Goal: Transaction & Acquisition: Download file/media

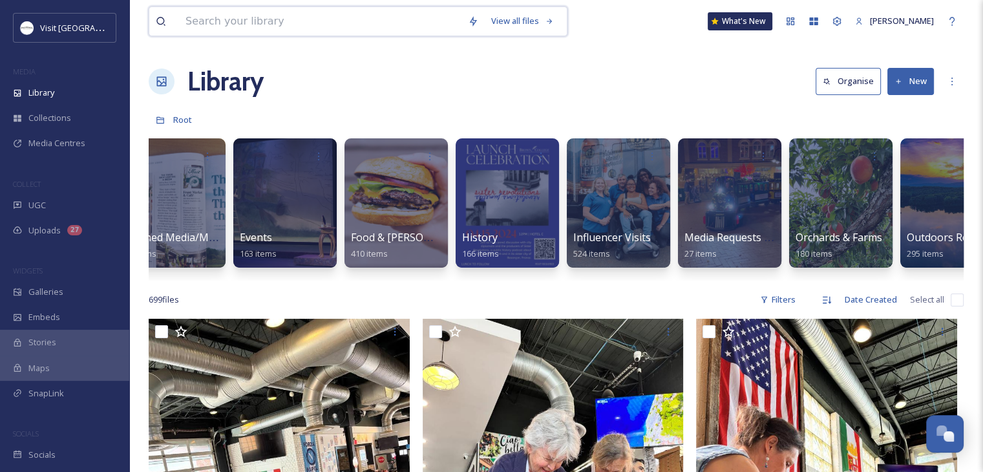
click at [336, 31] on input at bounding box center [320, 21] width 283 height 28
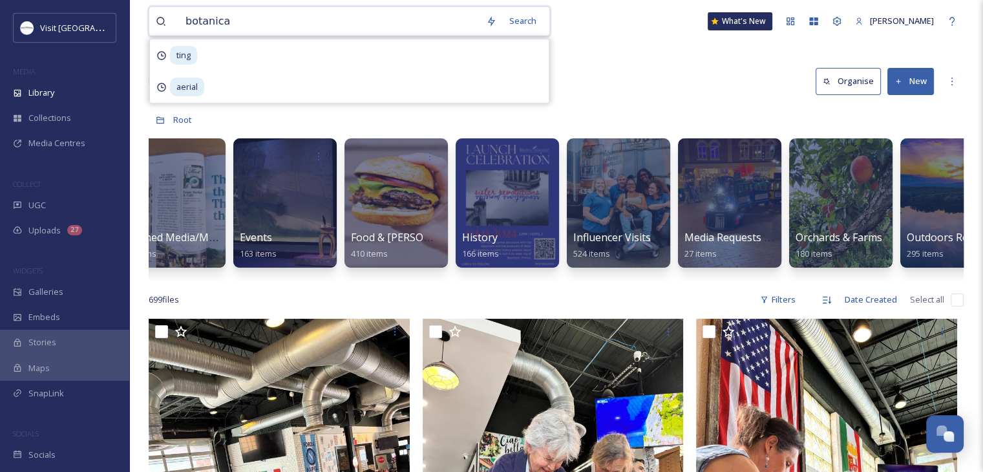
type input "botanical"
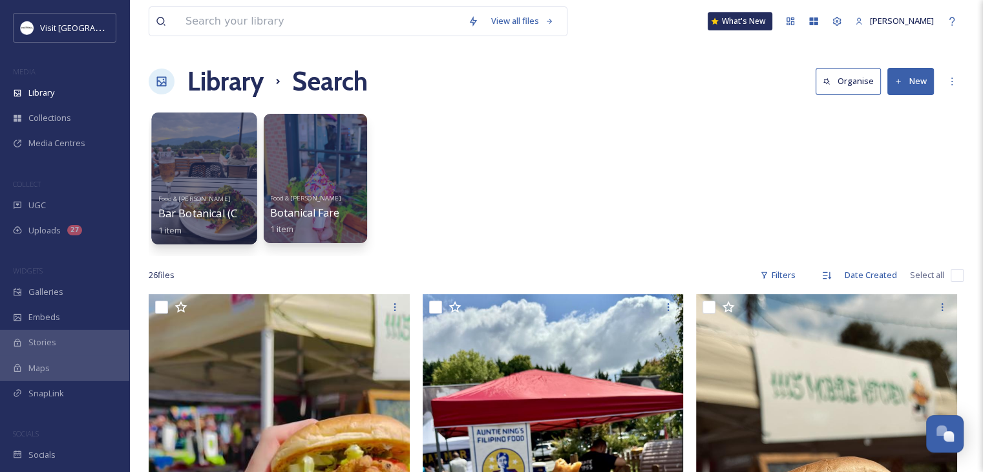
click at [244, 230] on div "Food & [PERSON_NAME] Bar Botanical (Crozet) 1 item" at bounding box center [204, 213] width 92 height 48
click at [202, 163] on div at bounding box center [203, 179] width 105 height 132
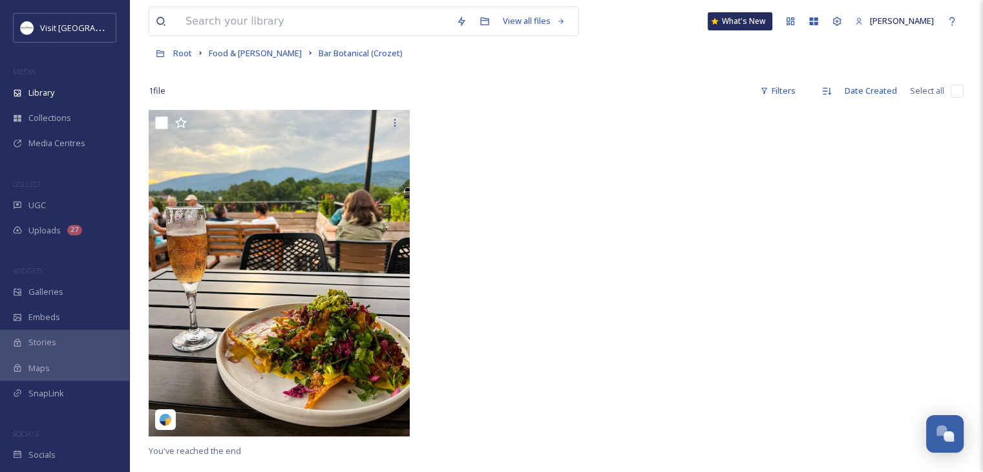
scroll to position [65, 0]
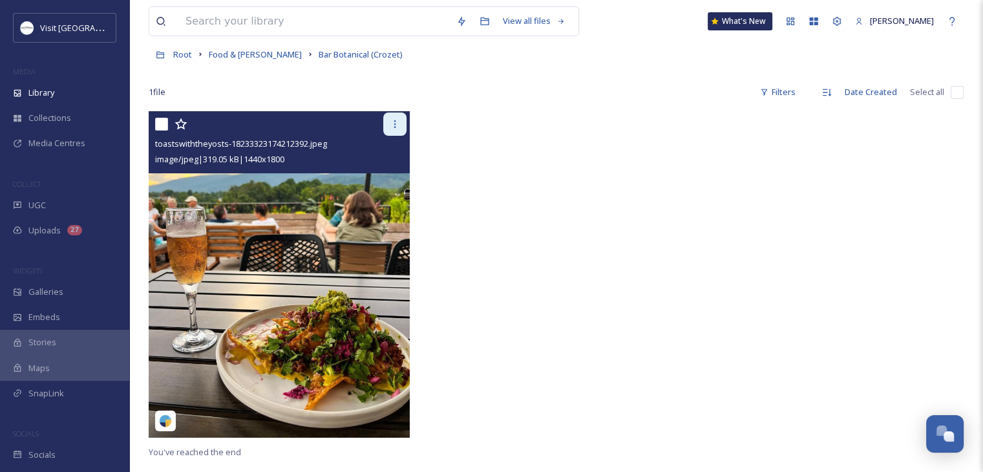
click at [398, 123] on icon at bounding box center [395, 124] width 10 height 10
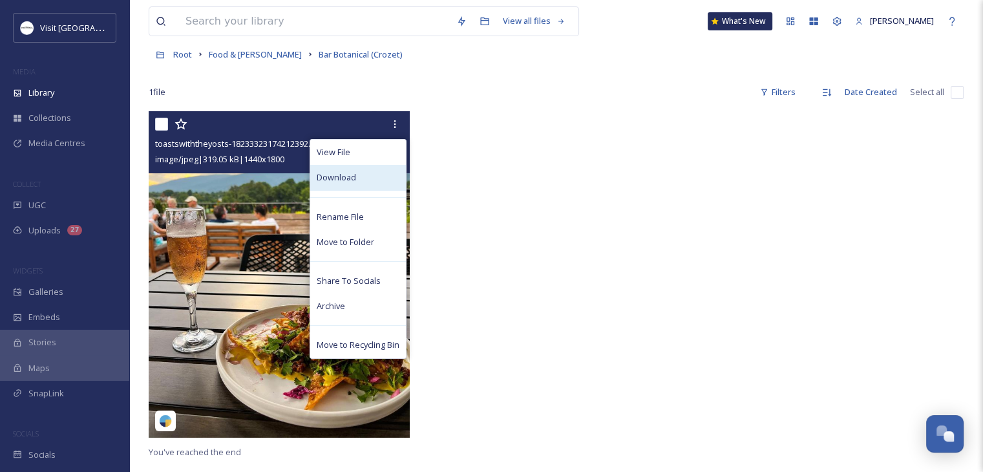
click at [375, 174] on div "Download" at bounding box center [358, 177] width 96 height 25
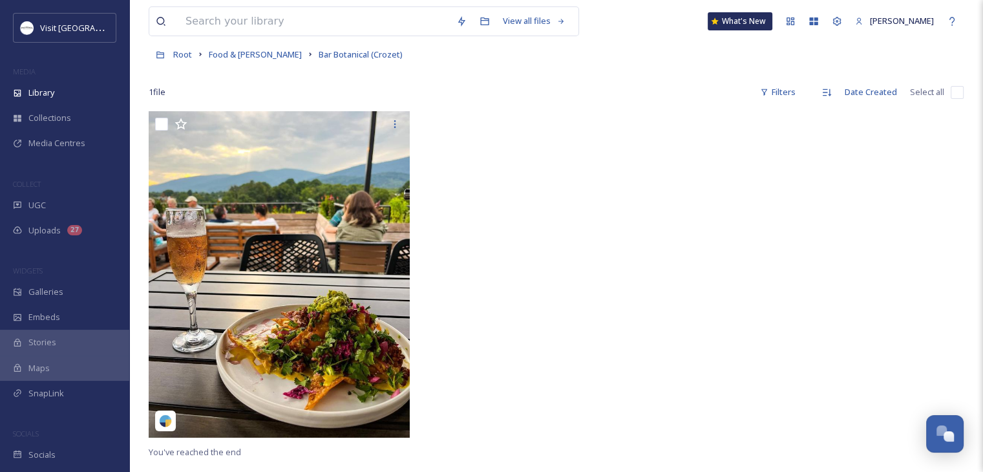
click at [404, 65] on div "Root Food & [PERSON_NAME] Bar Botanical (Crozet)" at bounding box center [556, 54] width 815 height 25
